Goal: Information Seeking & Learning: Check status

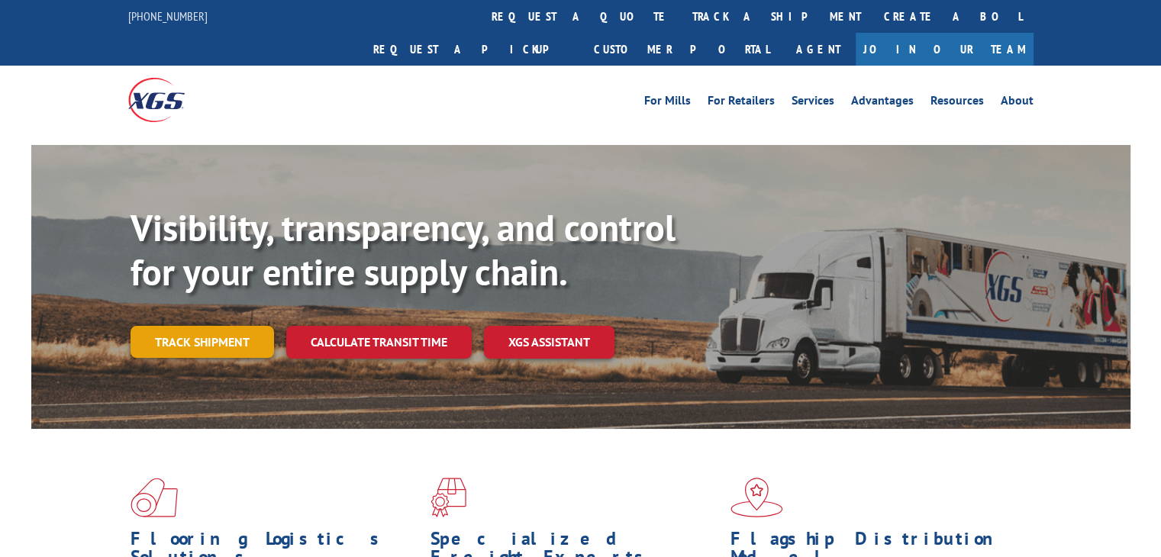
click at [235, 326] on link "Track shipment" at bounding box center [203, 342] width 144 height 32
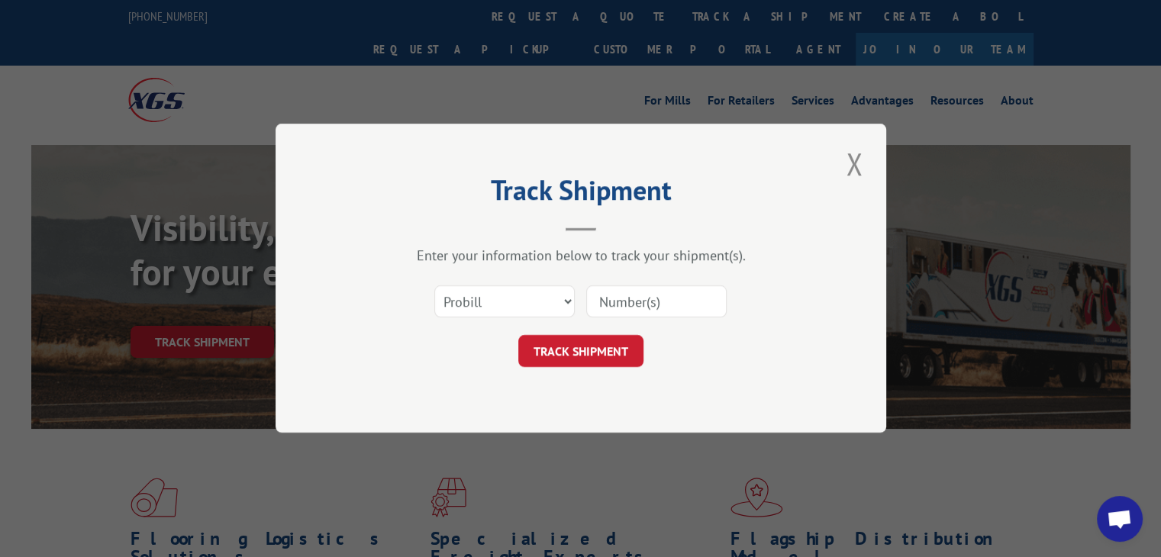
click at [654, 301] on input at bounding box center [656, 302] width 140 height 32
type input "15983311"
click at [602, 346] on button "TRACK SHIPMENT" at bounding box center [580, 352] width 125 height 32
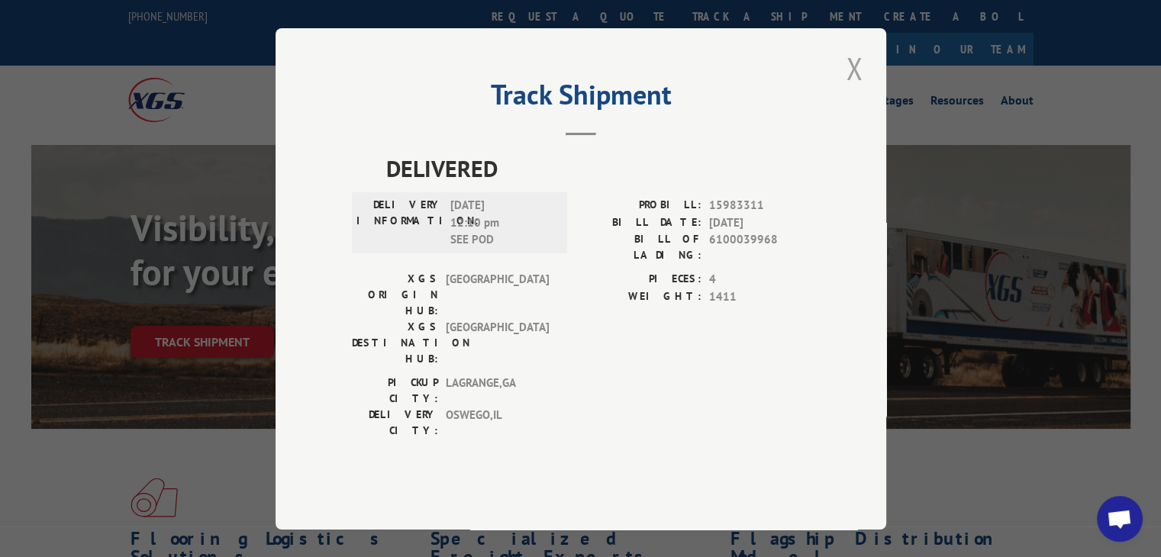
click at [851, 89] on button "Close modal" at bounding box center [854, 68] width 26 height 42
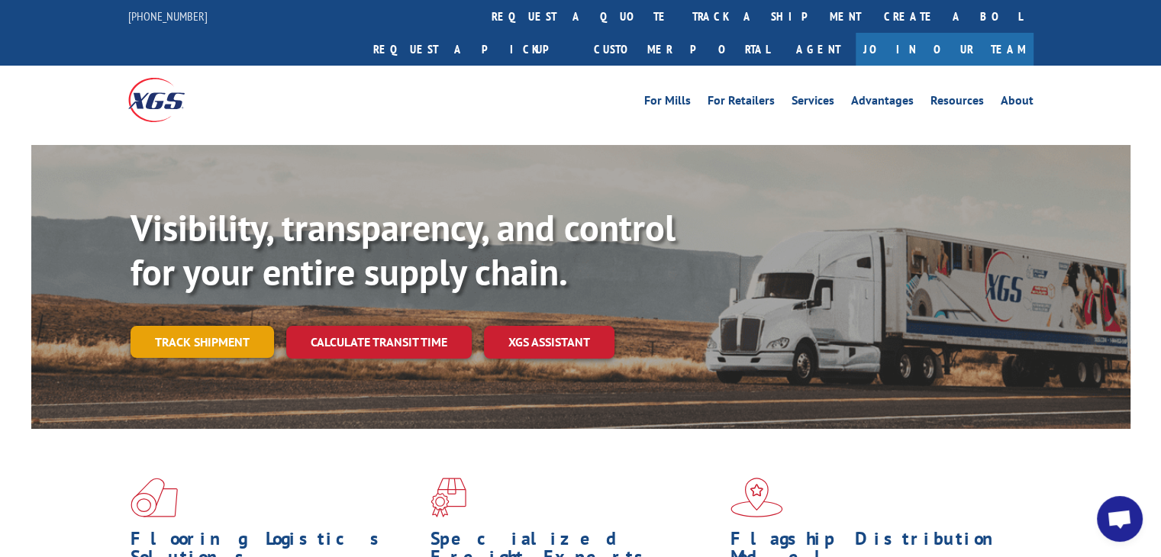
click at [169, 326] on link "Track shipment" at bounding box center [203, 342] width 144 height 32
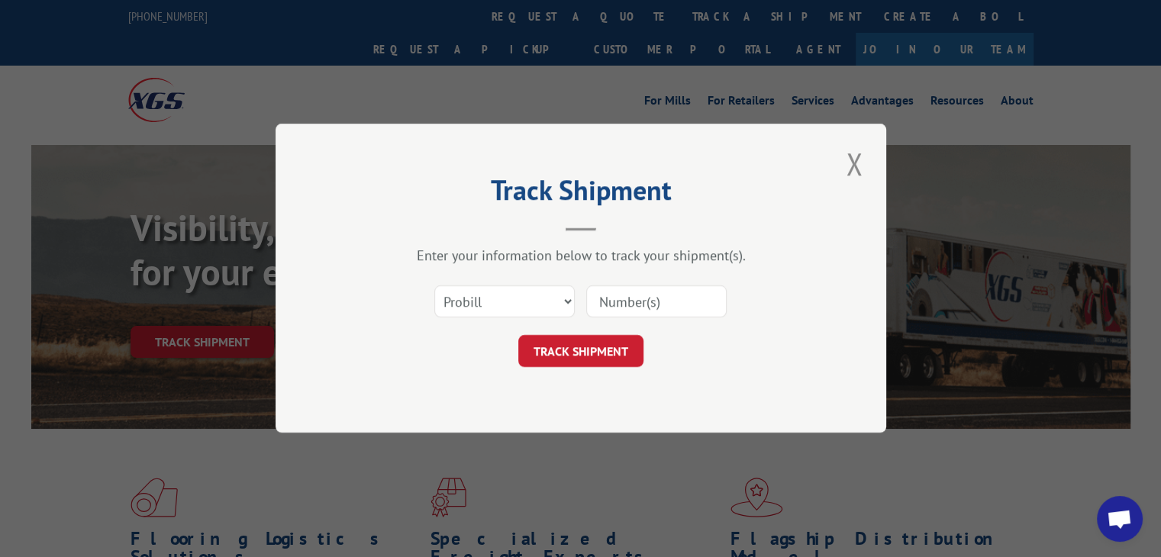
click at [661, 305] on input at bounding box center [656, 302] width 140 height 32
type input "15983441"
click at [585, 355] on button "TRACK SHIPMENT" at bounding box center [580, 352] width 125 height 32
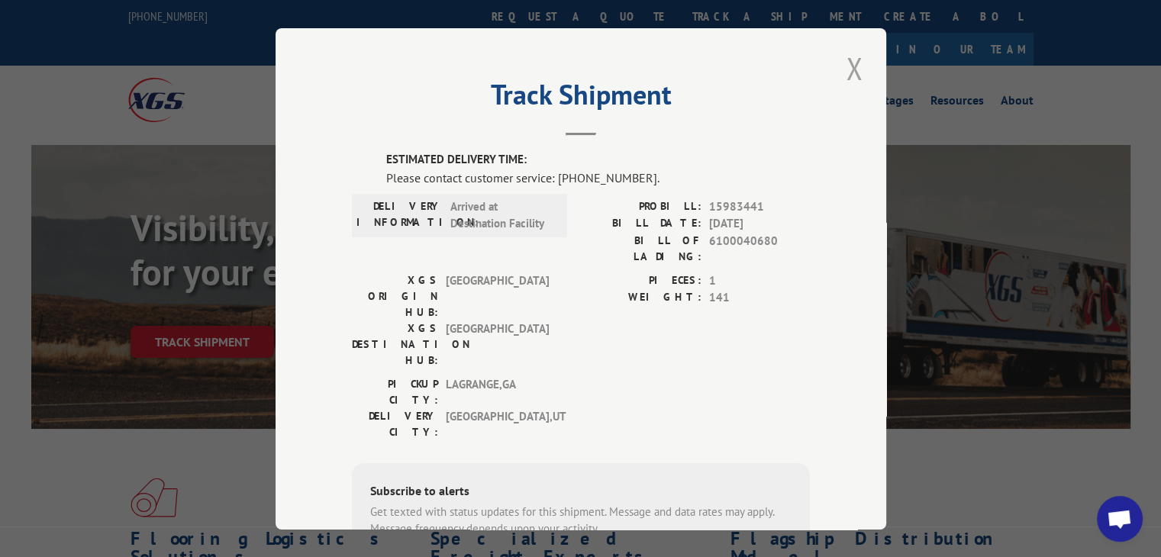
click at [844, 71] on button "Close modal" at bounding box center [854, 68] width 26 height 42
